Goal: Transaction & Acquisition: Subscribe to service/newsletter

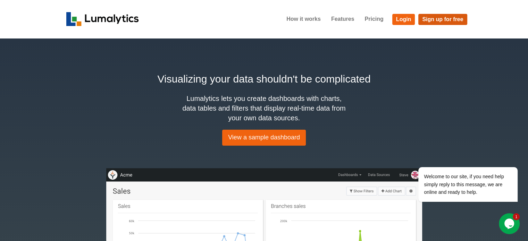
click at [438, 16] on link "Sign up for free" at bounding box center [442, 19] width 49 height 11
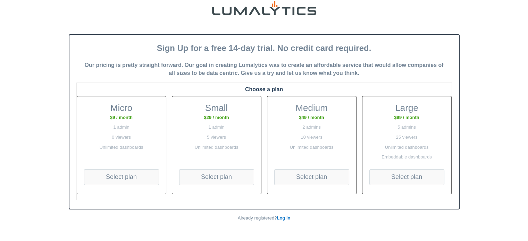
scroll to position [17, 0]
